Goal: Find specific page/section: Find specific page/section

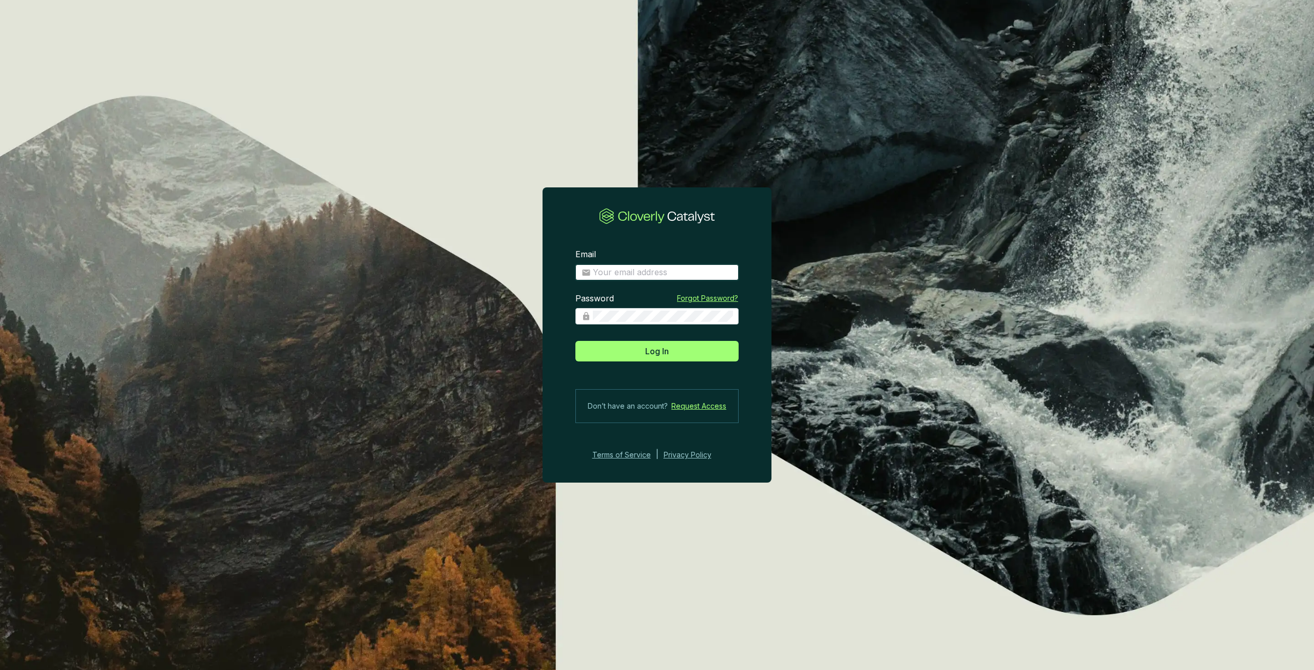
type input "[PERSON_NAME][EMAIL_ADDRESS][PERSON_NAME][DOMAIN_NAME]"
click at [683, 355] on button "Log In" at bounding box center [656, 351] width 163 height 21
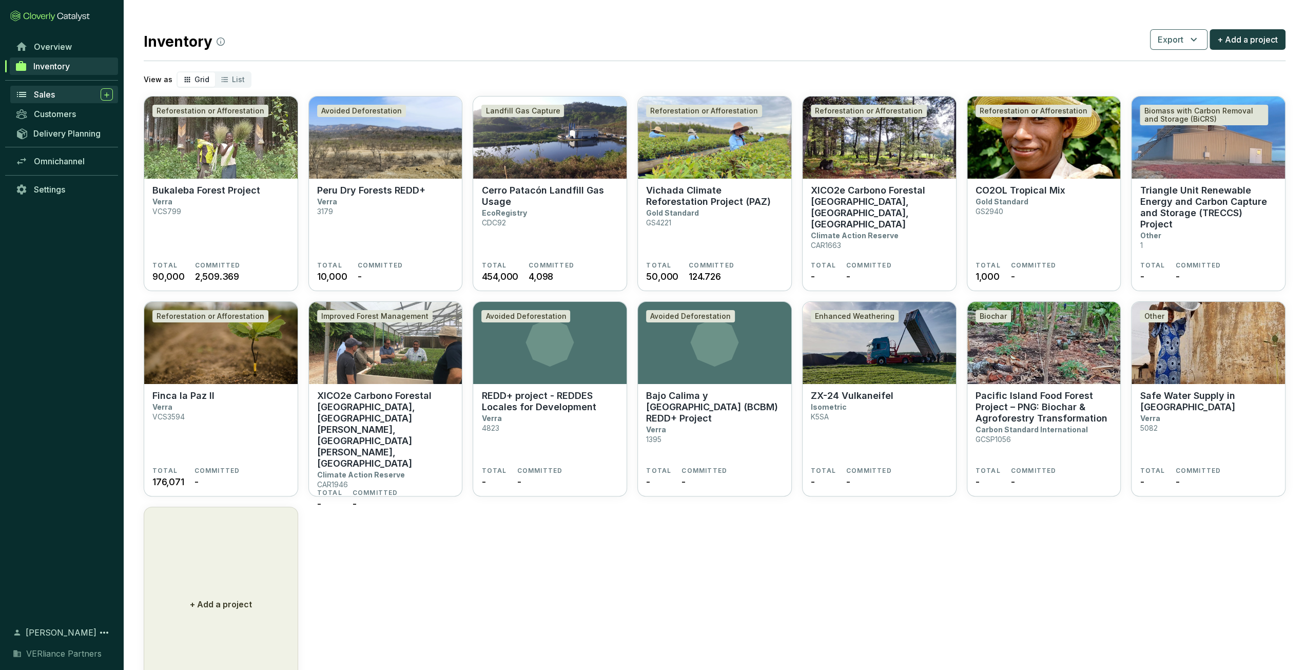
click at [65, 93] on div "Sales" at bounding box center [73, 94] width 79 height 12
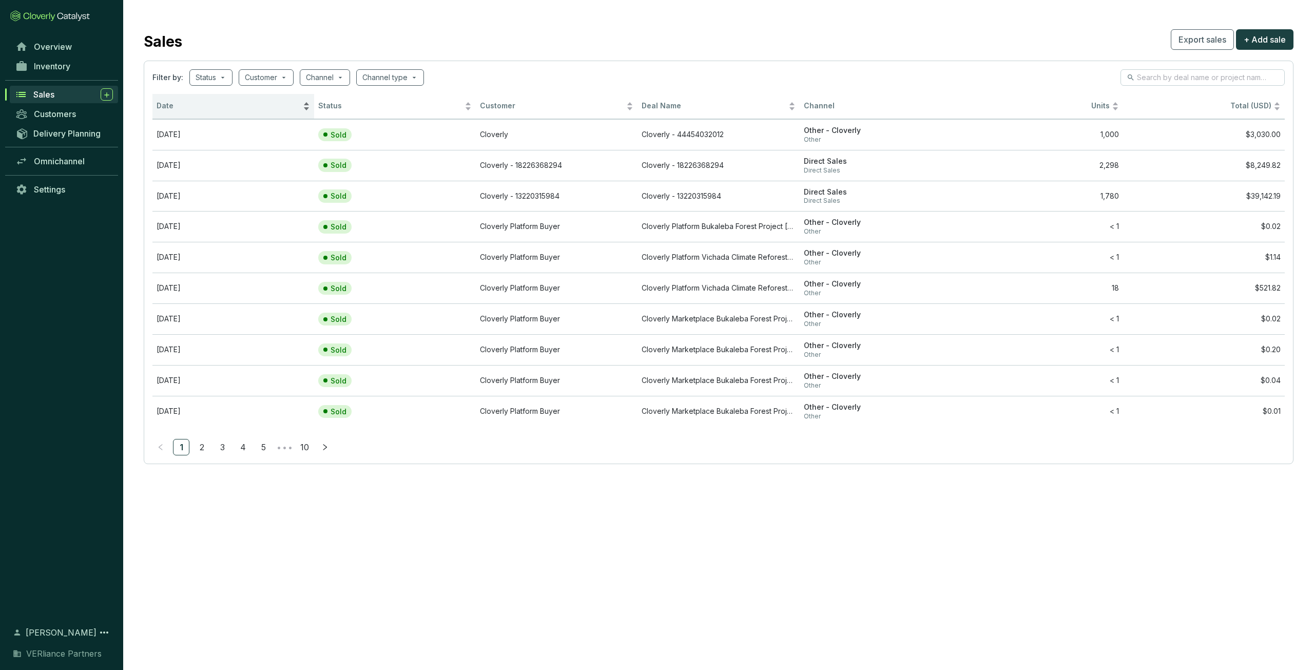
click at [206, 108] on span "Date" at bounding box center [229, 106] width 144 height 10
click at [215, 108] on span "Date" at bounding box center [229, 106] width 144 height 10
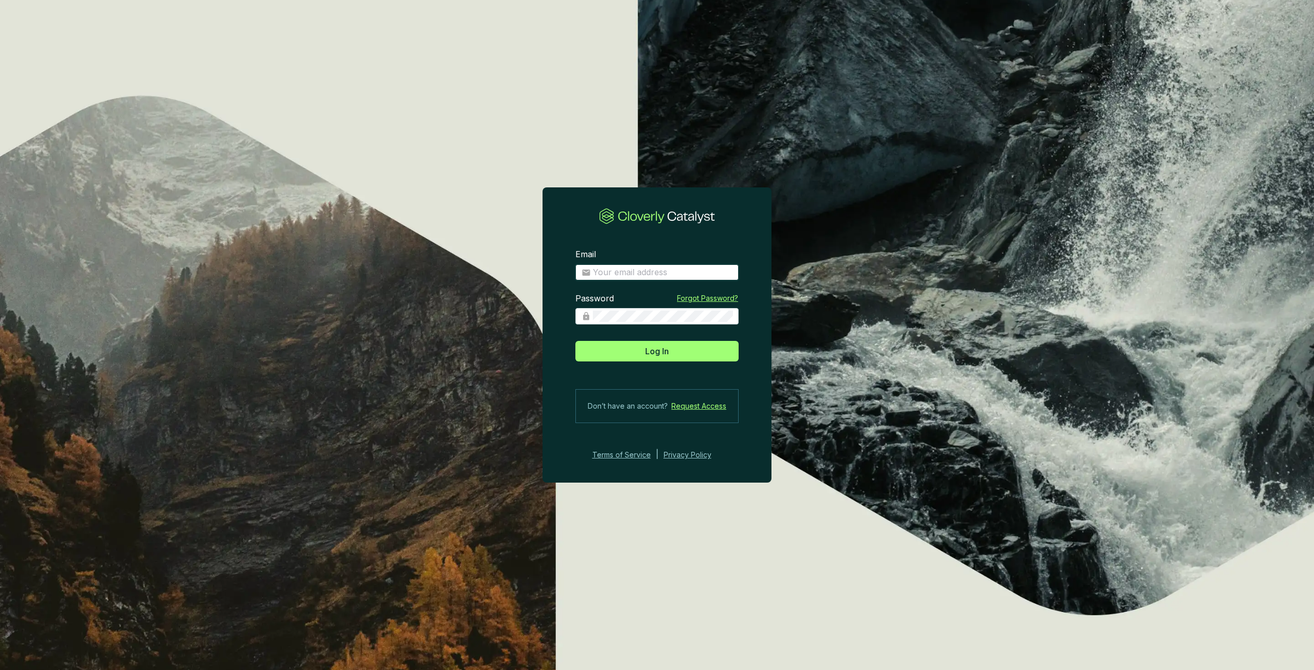
type input "[PERSON_NAME][EMAIL_ADDRESS][PERSON_NAME][DOMAIN_NAME]"
click at [618, 359] on button "Log In" at bounding box center [656, 351] width 163 height 21
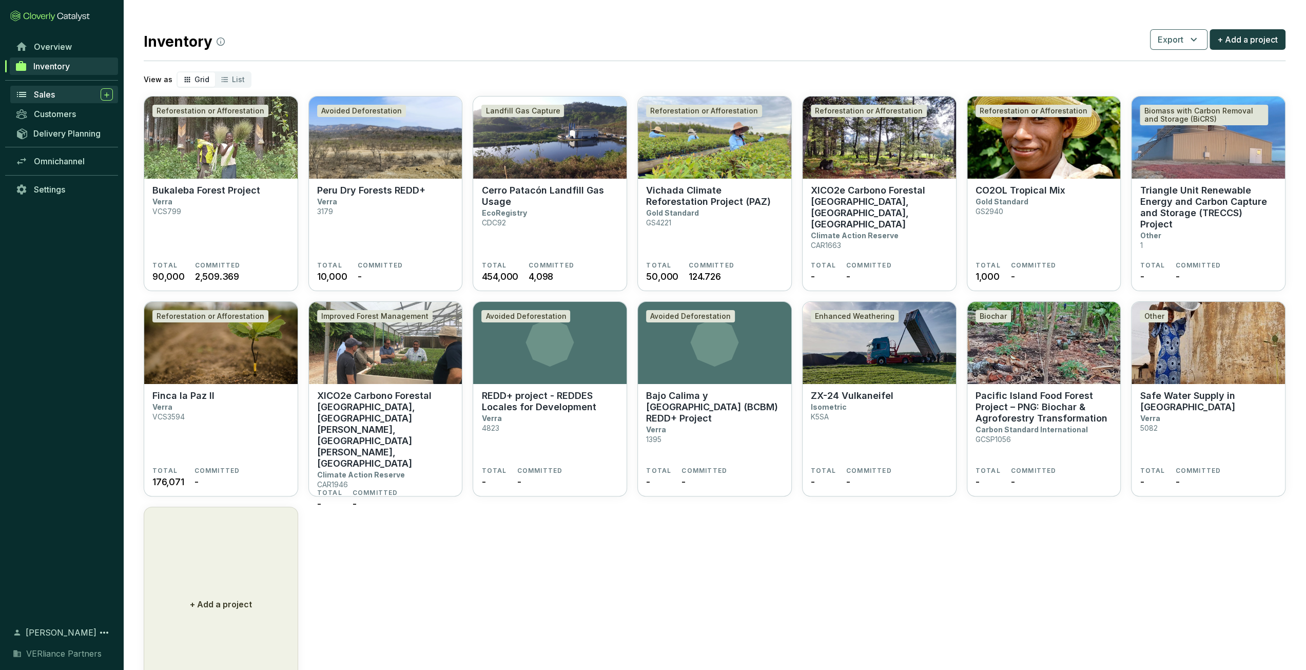
click at [43, 101] on link "Sales" at bounding box center [64, 94] width 108 height 17
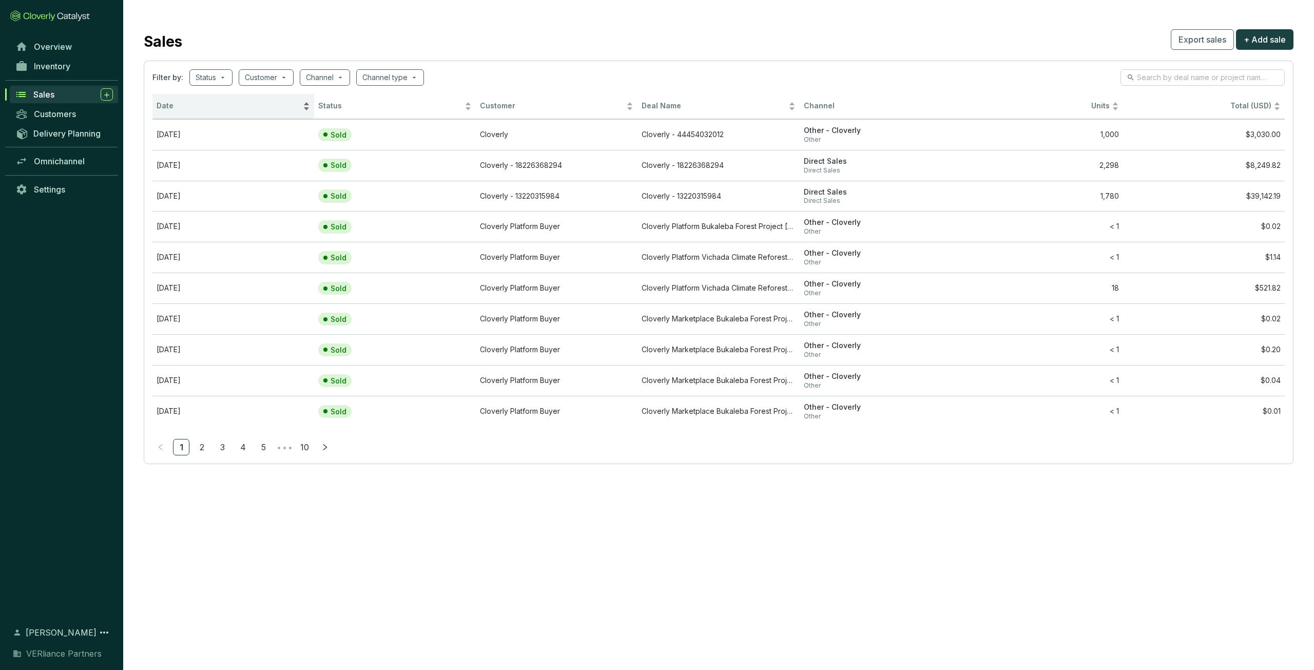
click at [217, 103] on span "Date" at bounding box center [229, 106] width 144 height 10
click at [226, 105] on span "Date" at bounding box center [229, 106] width 144 height 10
